Goal: Register for event/course

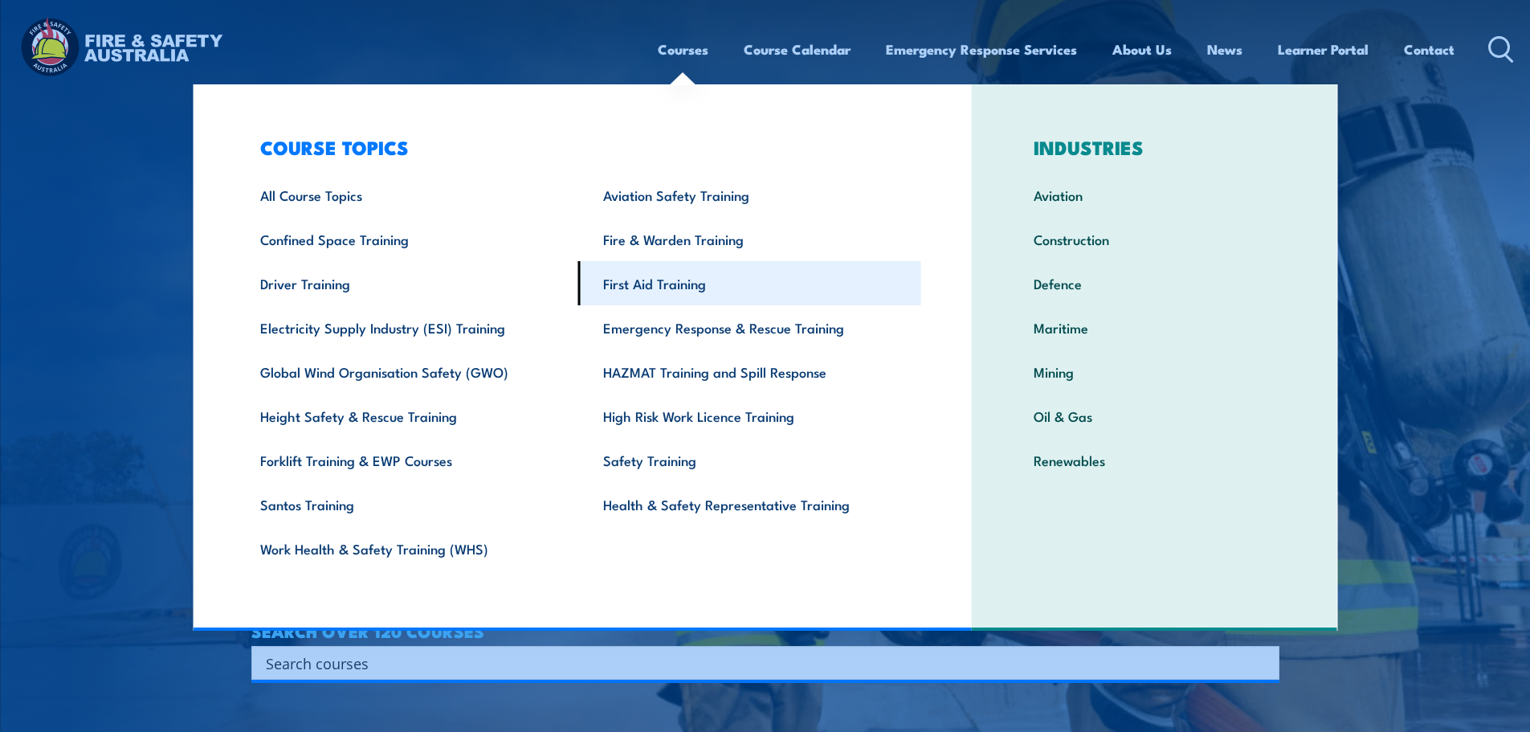
click at [626, 293] on link "First Aid Training" at bounding box center [749, 283] width 343 height 44
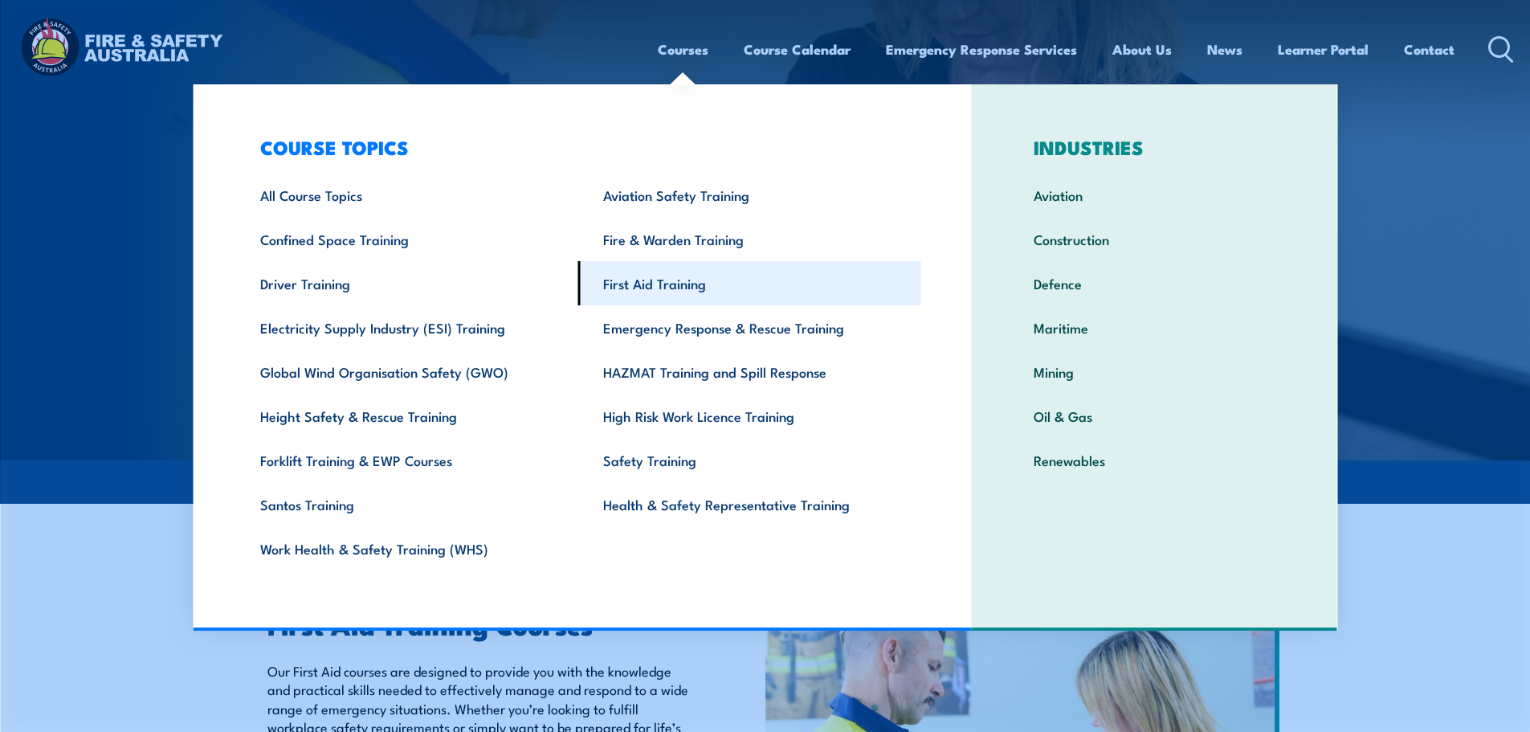
click at [639, 280] on link "First Aid Training" at bounding box center [749, 283] width 343 height 44
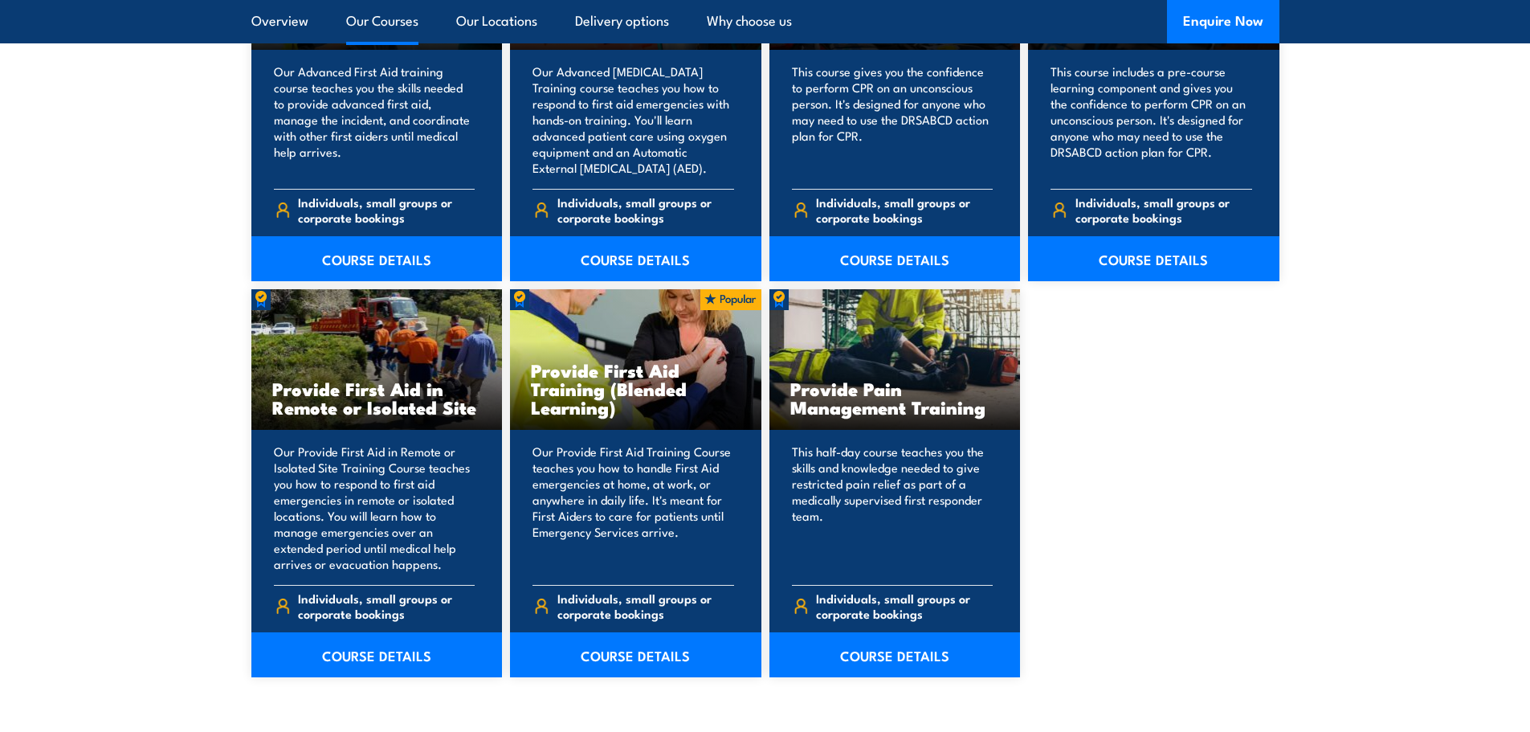
scroll to position [2249, 0]
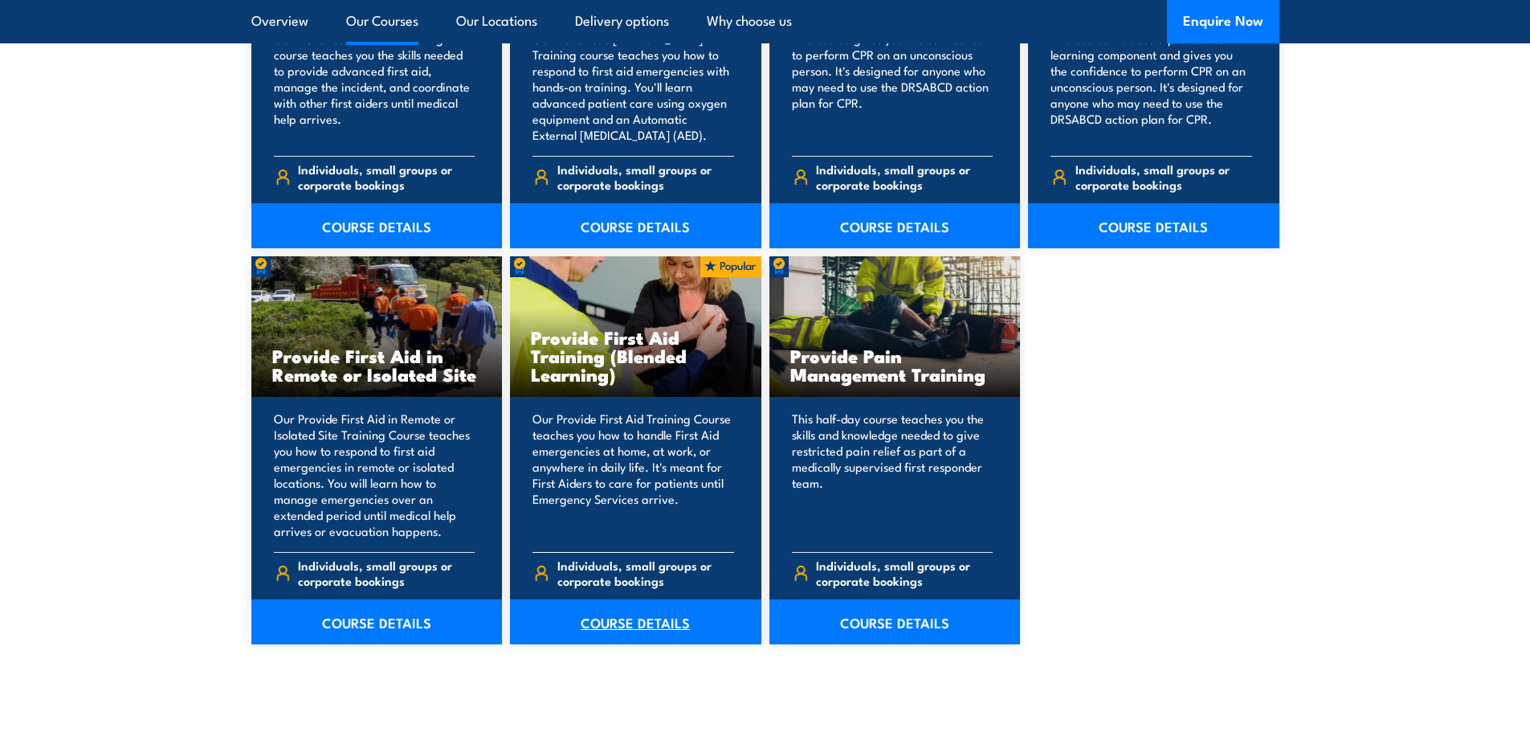
click at [619, 620] on link "COURSE DETAILS" at bounding box center [635, 621] width 251 height 45
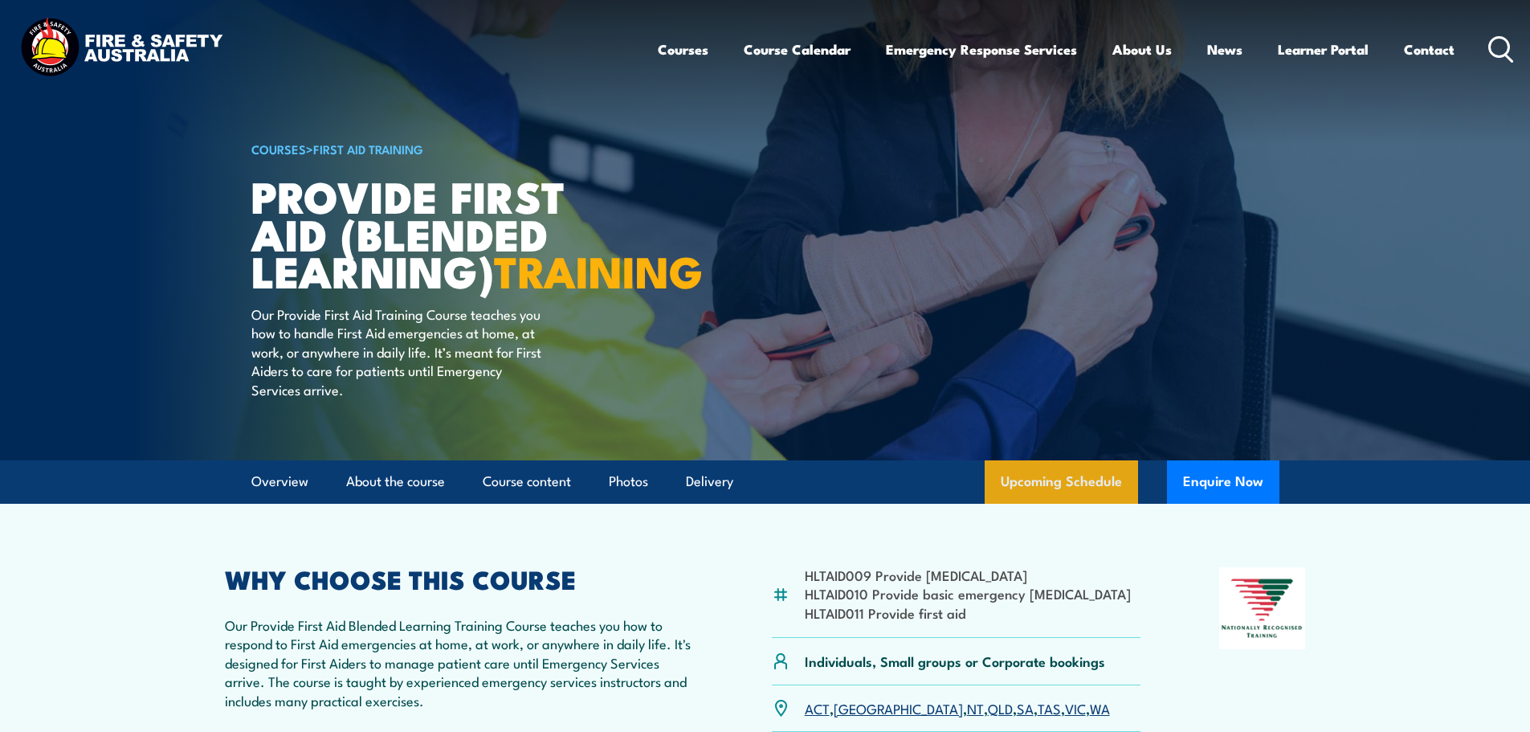
click at [1086, 496] on link "Upcoming Schedule" at bounding box center [1061, 481] width 153 height 43
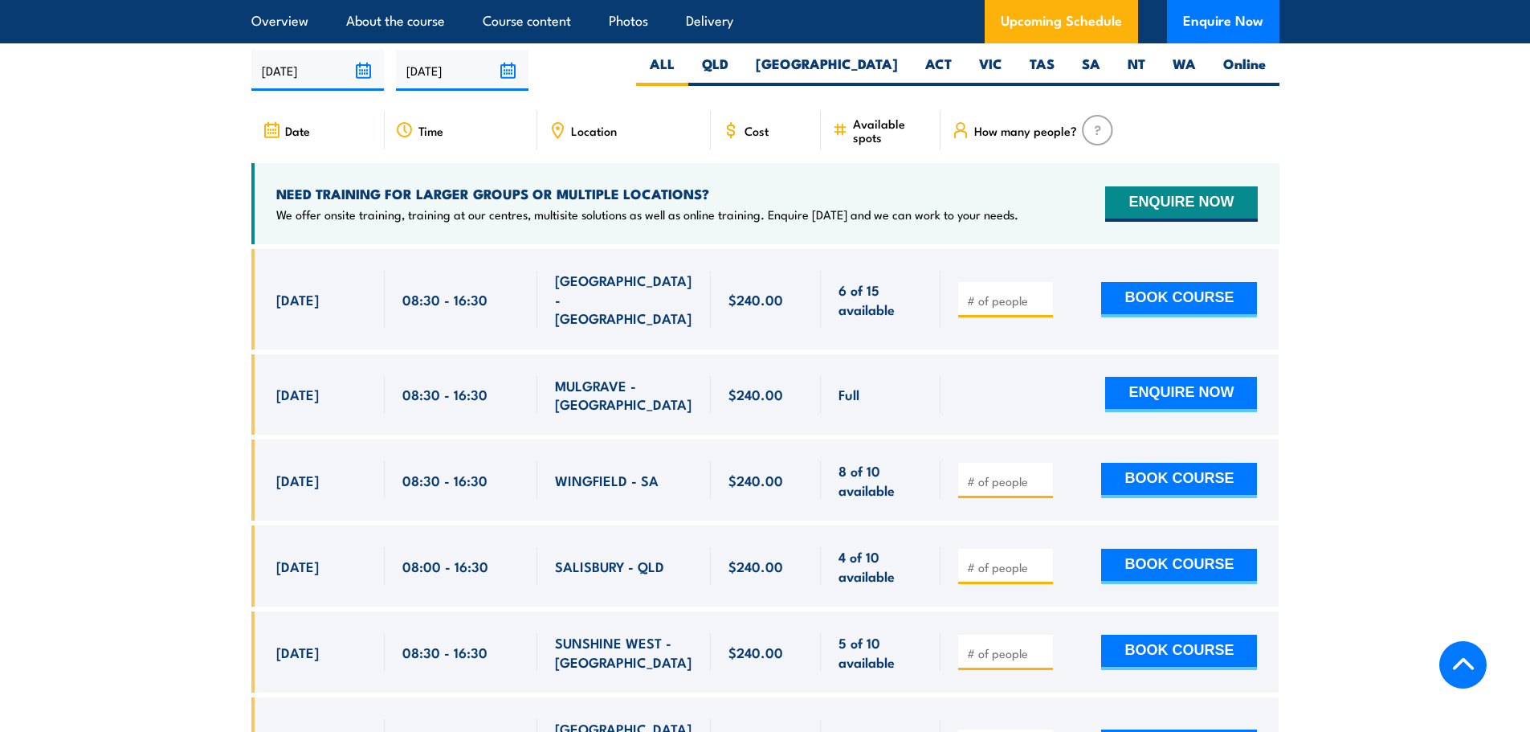
scroll to position [3183, 0]
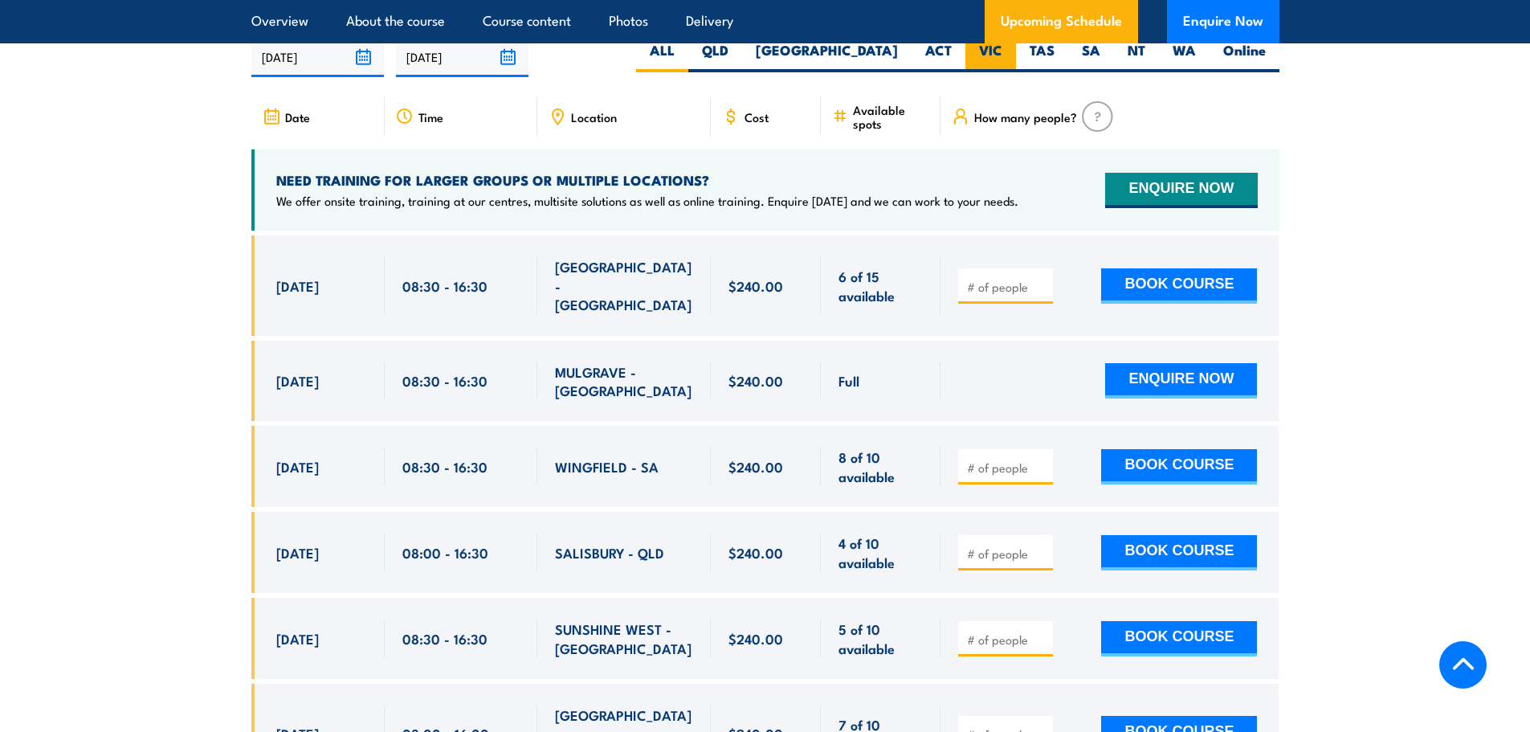
click at [1000, 69] on label "VIC" at bounding box center [991, 56] width 51 height 31
click at [1003, 51] on input "VIC" at bounding box center [1008, 46] width 10 height 10
radio input "true"
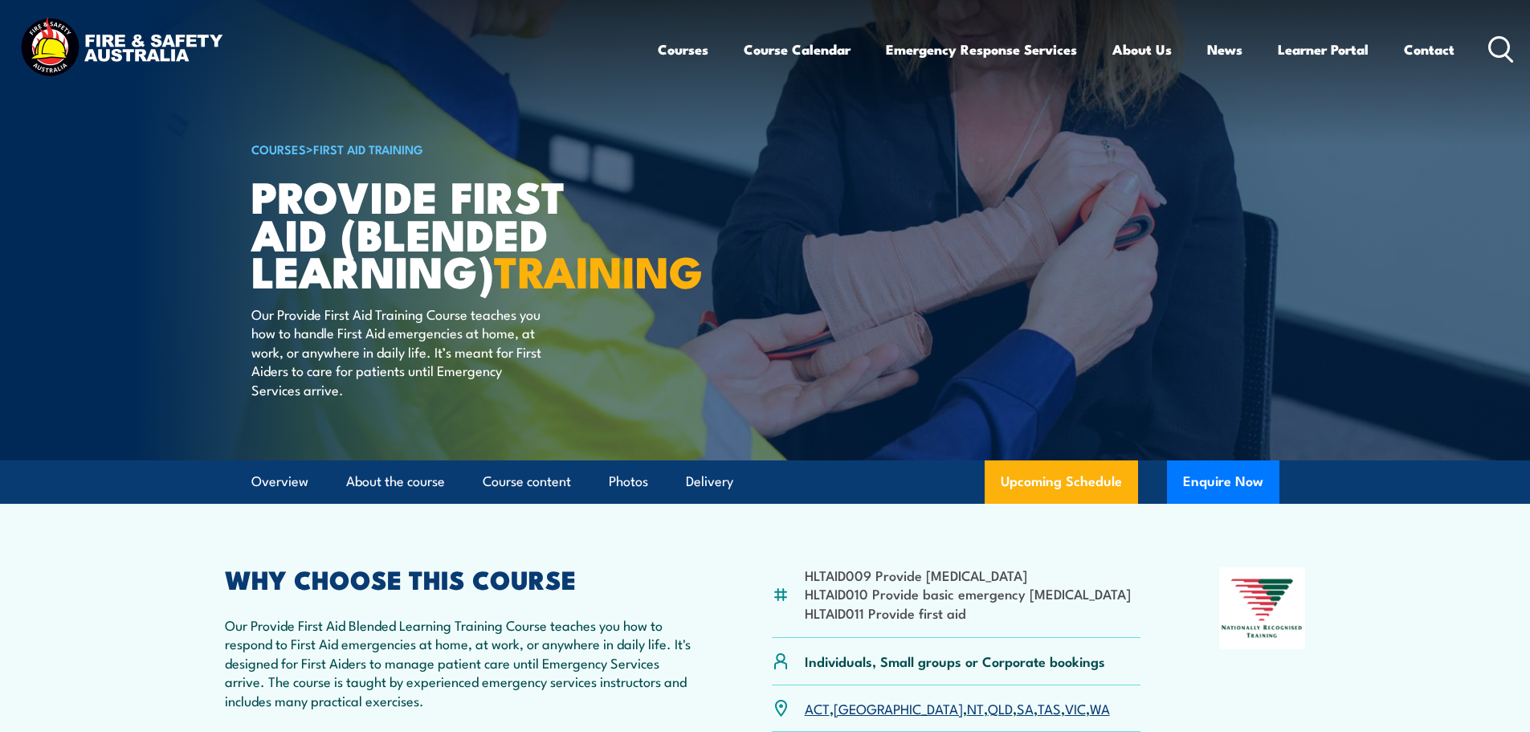
click at [704, 51] on ul "Courses Course Calendar Emergency Response Services Services Overview Emergency…" at bounding box center [1056, 49] width 797 height 43
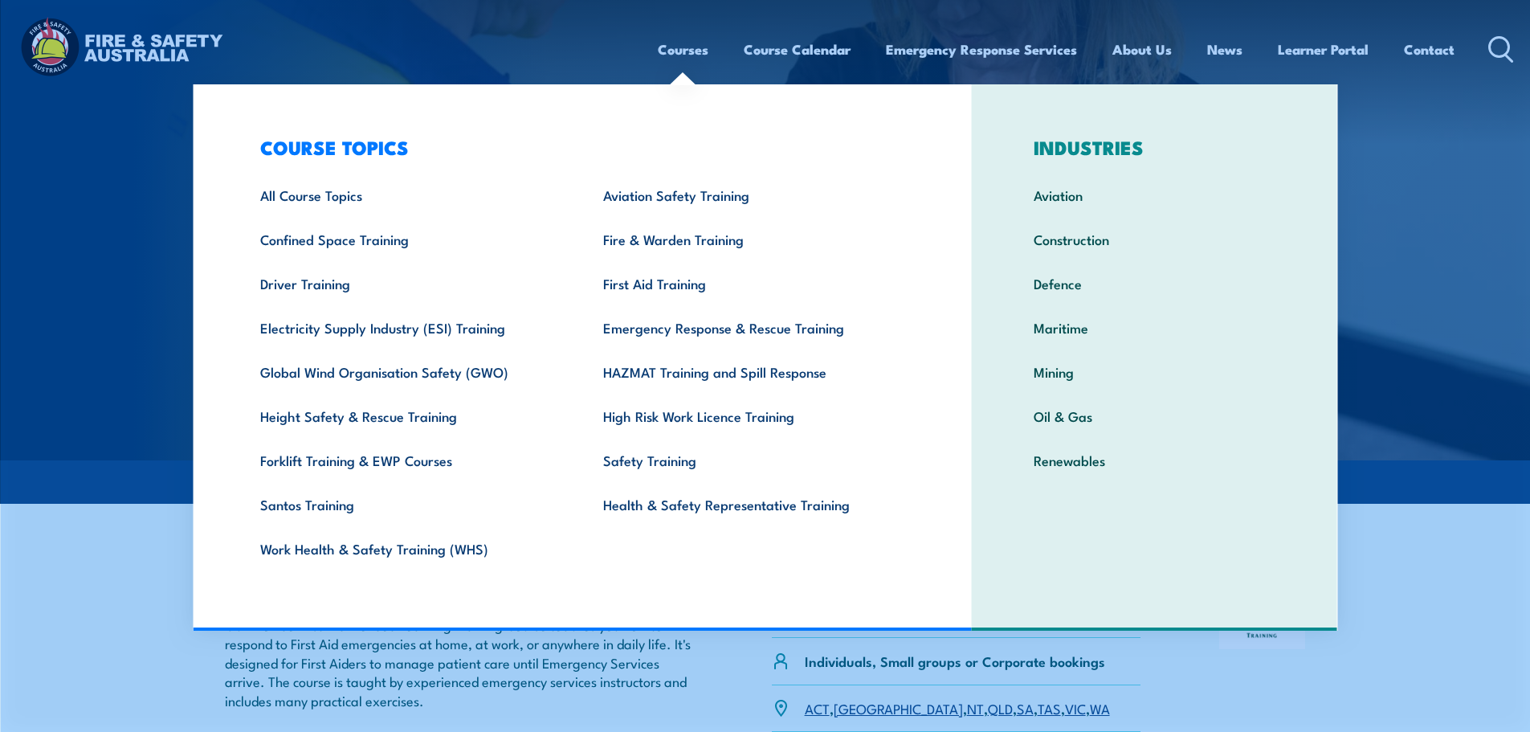
click at [684, 48] on link "Courses" at bounding box center [683, 49] width 51 height 43
click at [676, 504] on link "Health & Safety Representative Training" at bounding box center [749, 504] width 343 height 44
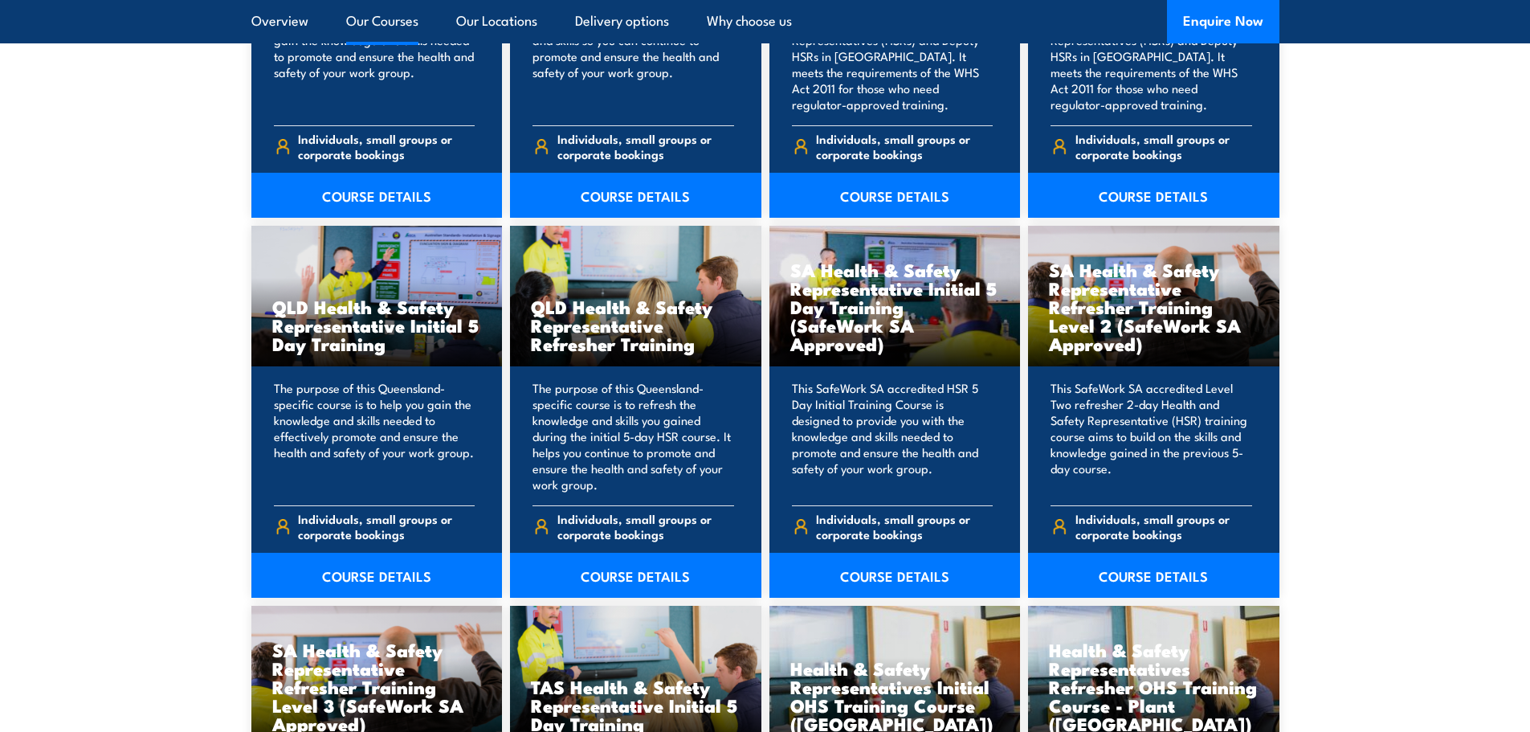
scroll to position [1928, 0]
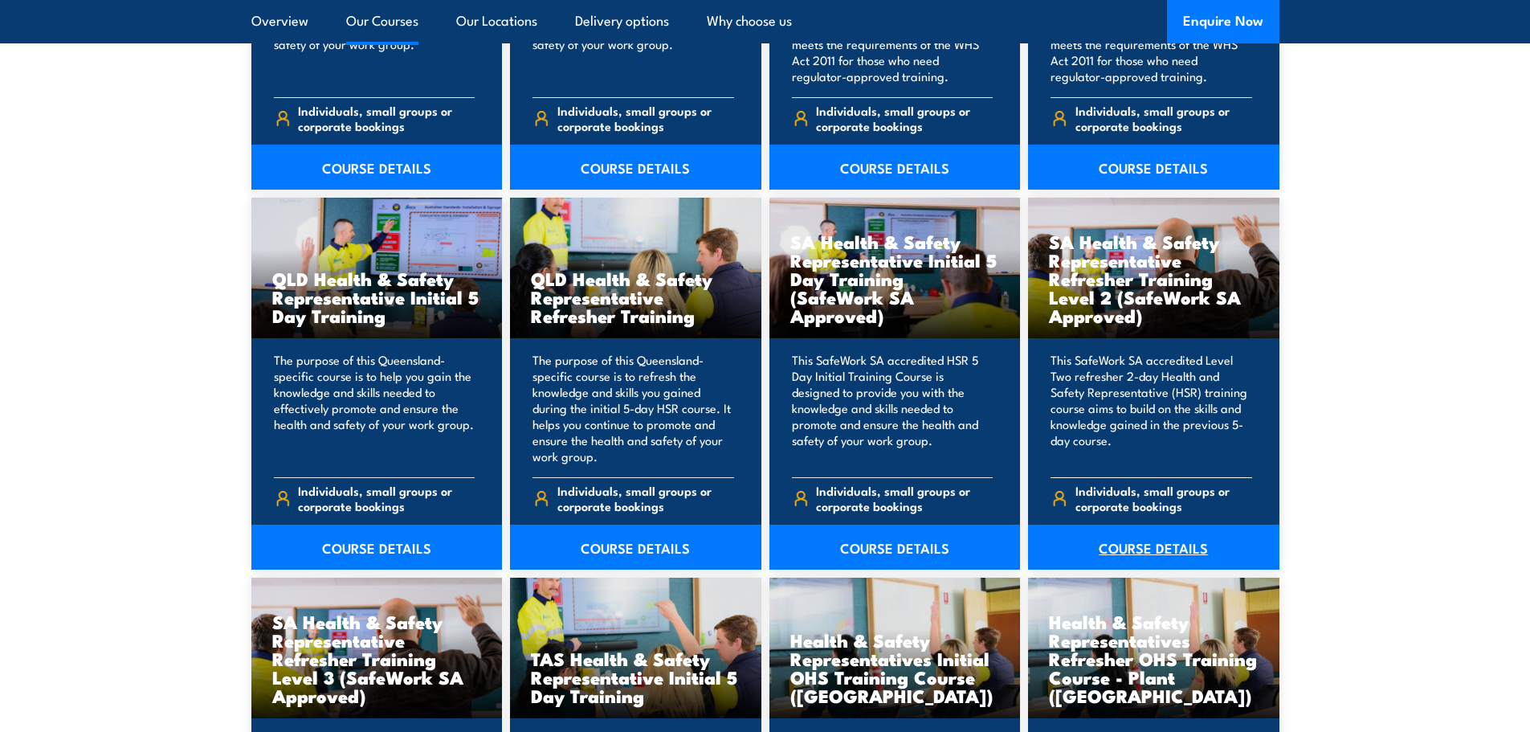
click at [1113, 551] on link "COURSE DETAILS" at bounding box center [1153, 547] width 251 height 45
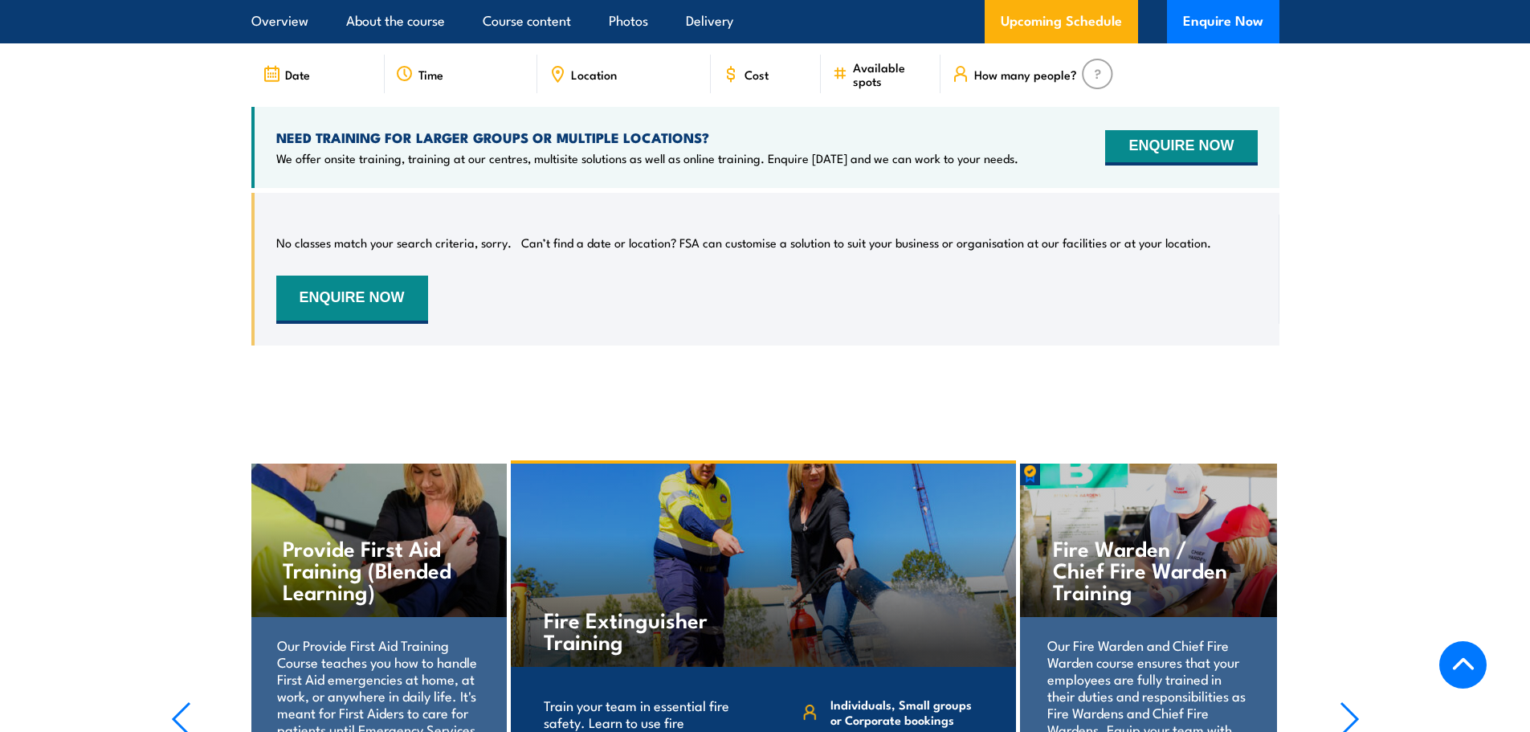
scroll to position [2651, 0]
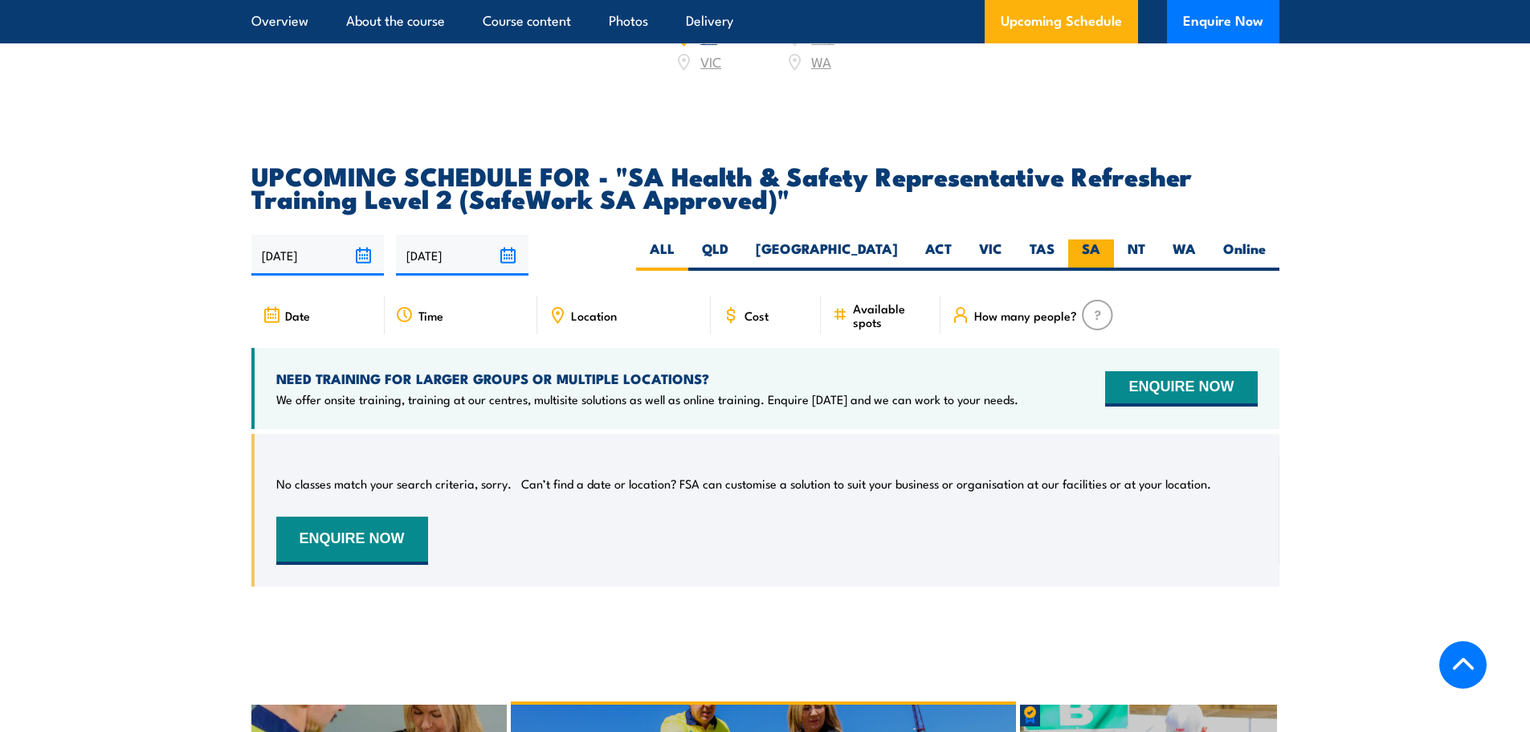
click at [1089, 246] on label "SA" at bounding box center [1091, 254] width 46 height 31
click at [1101, 246] on input "SA" at bounding box center [1106, 244] width 10 height 10
radio input "true"
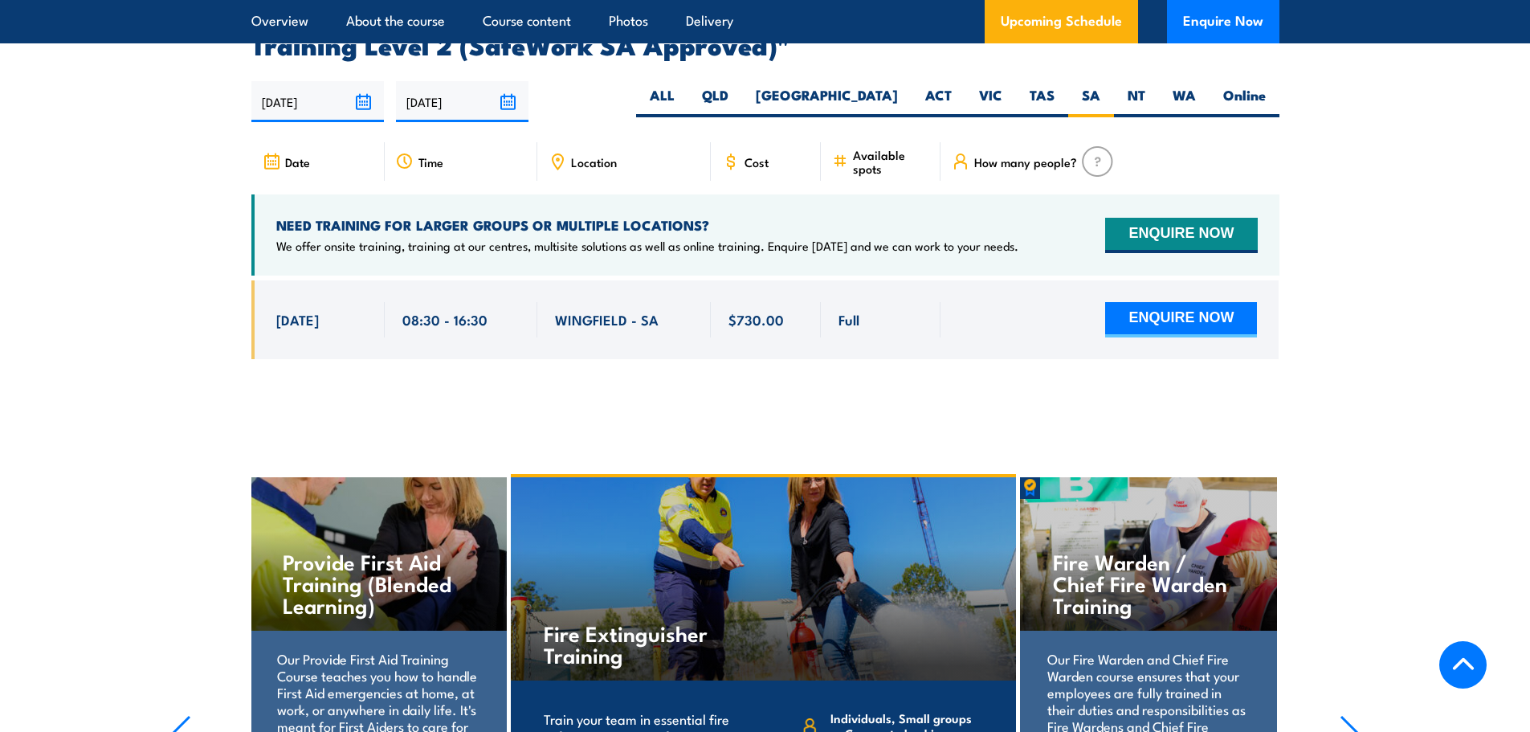
scroll to position [2809, 0]
